Goal: Navigation & Orientation: Find specific page/section

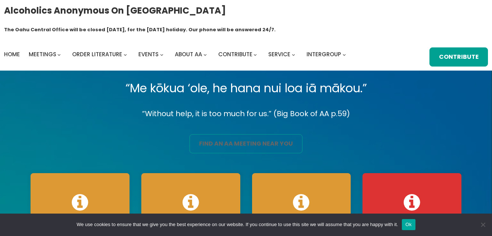
click at [247, 134] on link "find an aa meeting near you" at bounding box center [246, 143] width 113 height 19
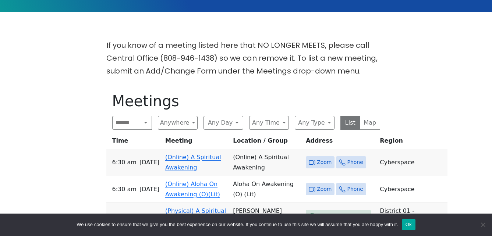
click at [202, 154] on link "(Online) A Spiritual Awakening" at bounding box center [193, 162] width 56 height 17
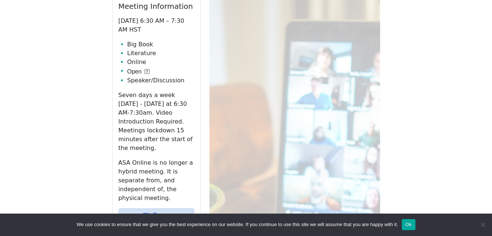
scroll to position [328, 0]
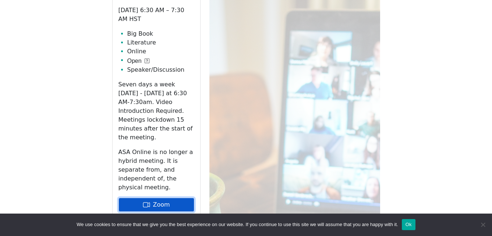
click at [154, 198] on link "Zoom" at bounding box center [157, 205] width 76 height 14
